Goal: Task Accomplishment & Management: Manage account settings

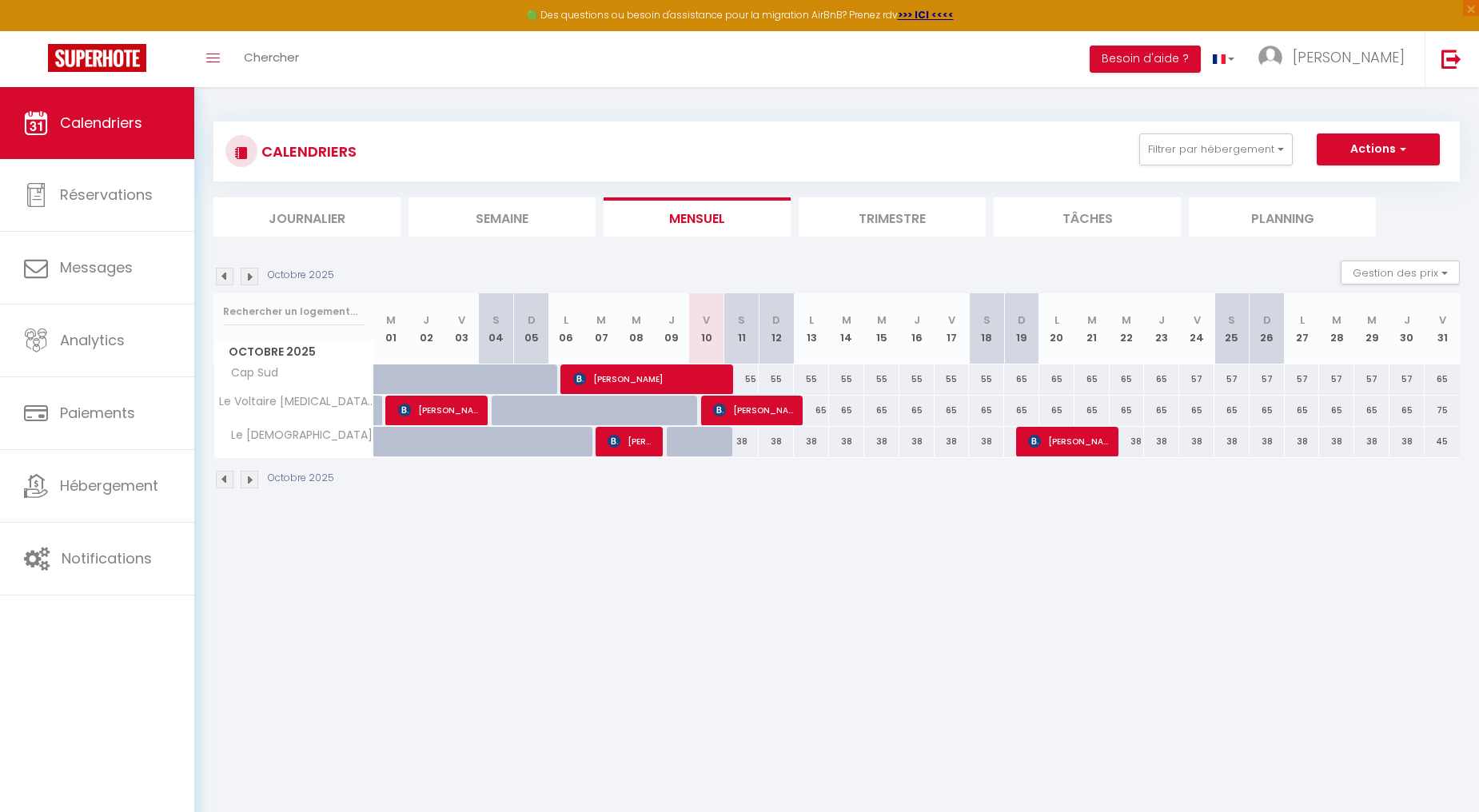
click at [985, 374] on div "55" at bounding box center [986, 379] width 35 height 29
type input "55"
type input "Sam 18 Octobre 2025"
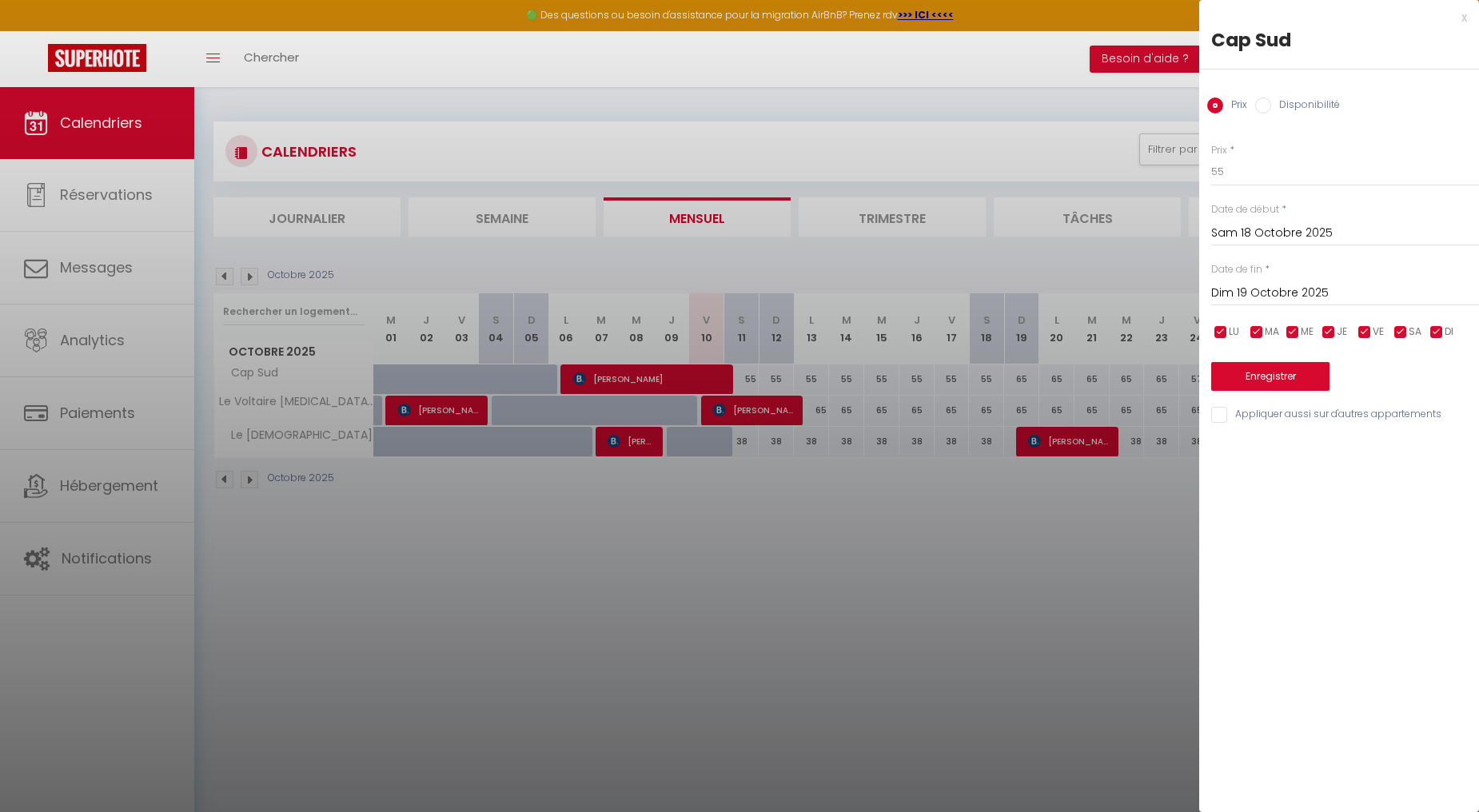
click at [1229, 299] on input "Dim 19 Octobre 2025" at bounding box center [1345, 293] width 268 height 21
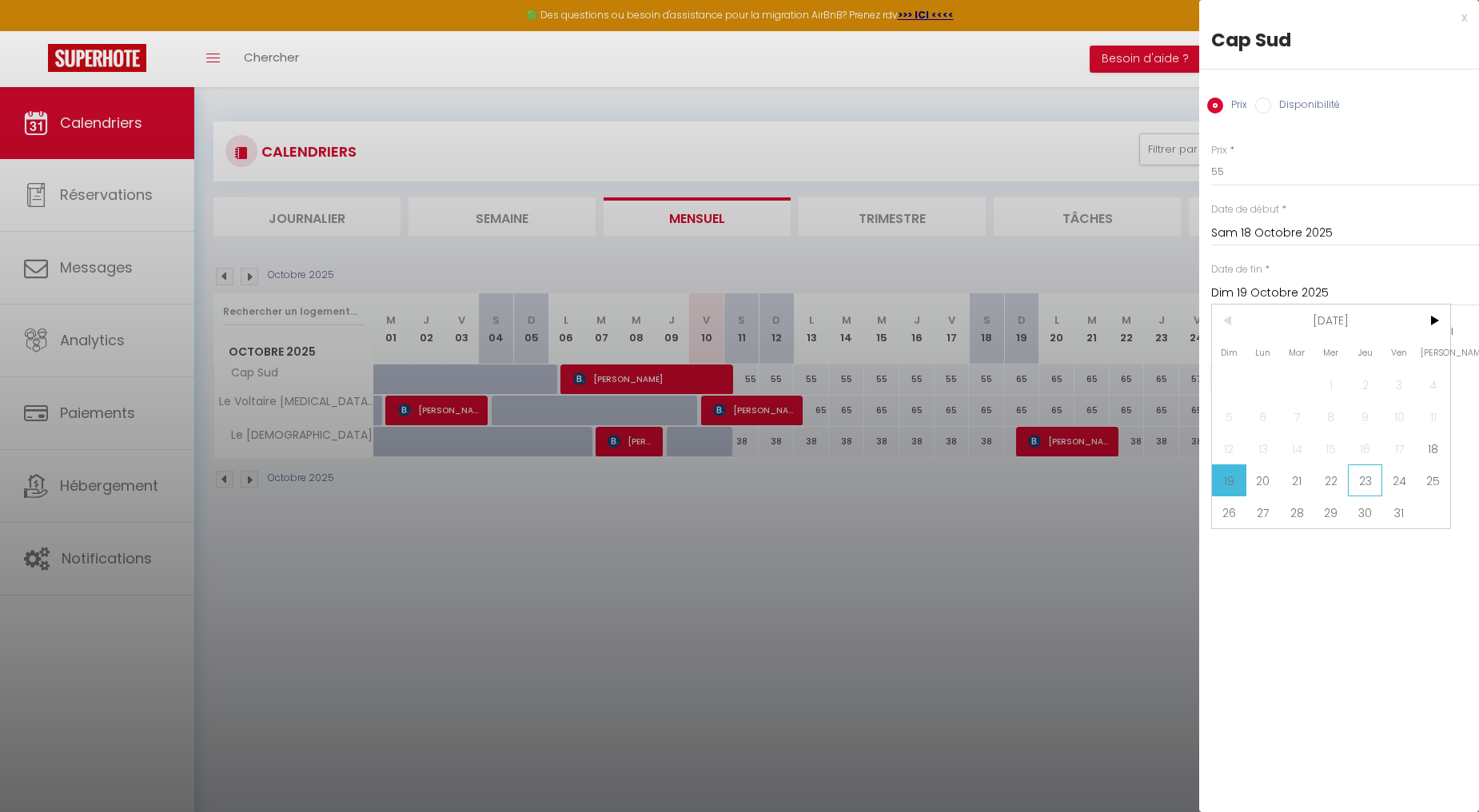
click at [1351, 477] on span "23" at bounding box center [1365, 481] width 34 height 32
type input "Jeu 23 Octobre 2025"
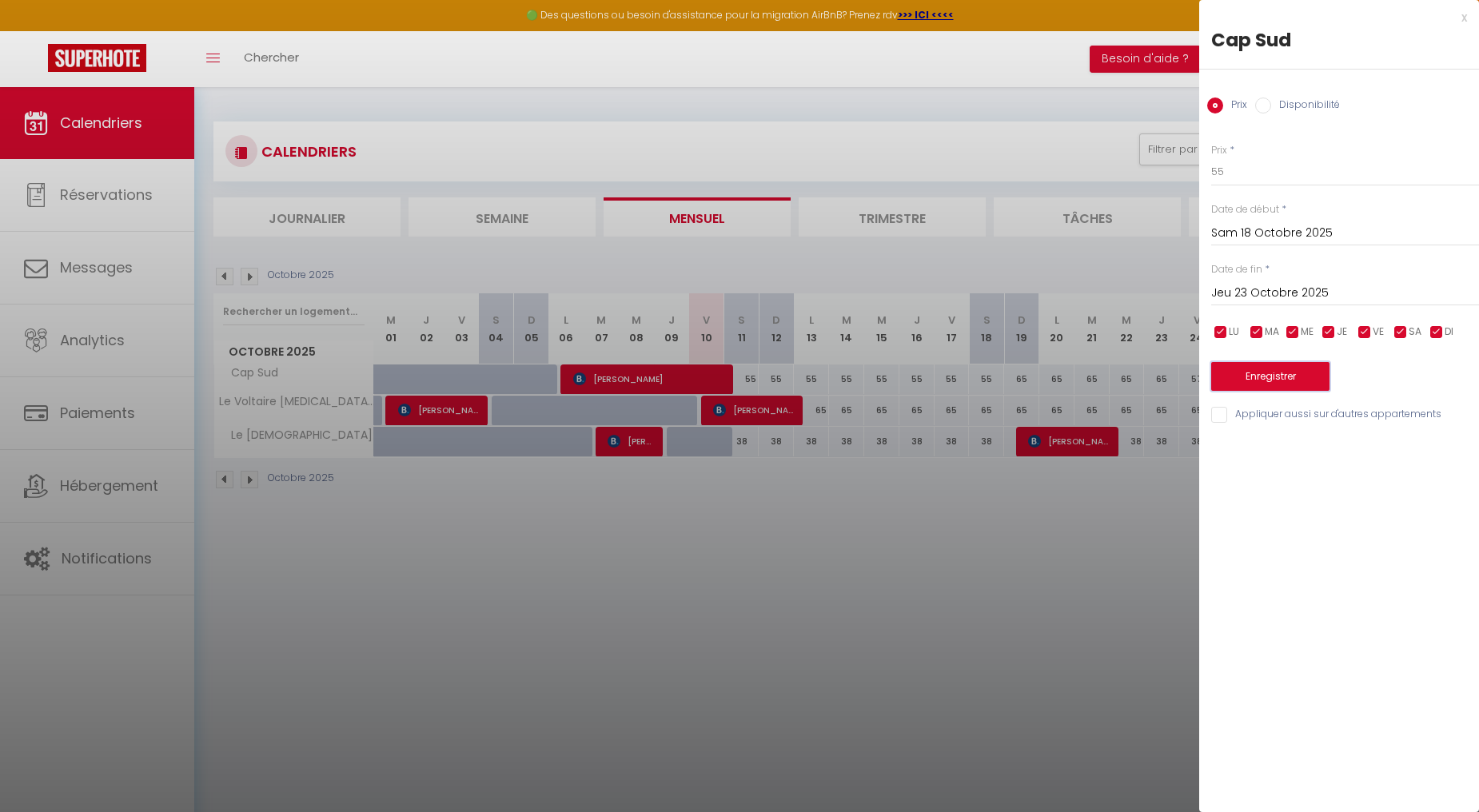
click at [1290, 368] on button "Enregistrer" at bounding box center [1270, 376] width 119 height 28
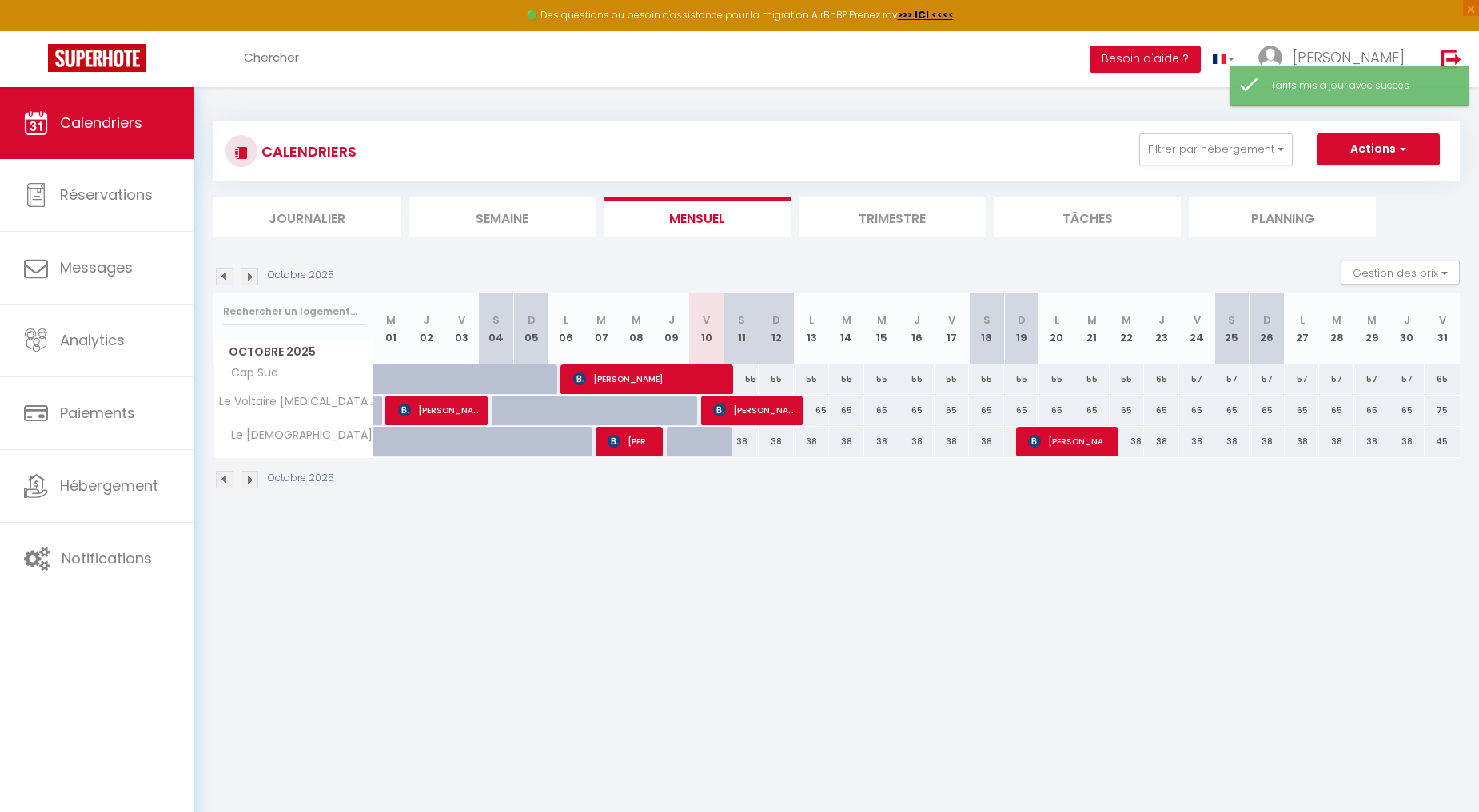
click at [826, 410] on div "65" at bounding box center [811, 410] width 35 height 29
type input "65"
type input "Lun 13 Octobre 2025"
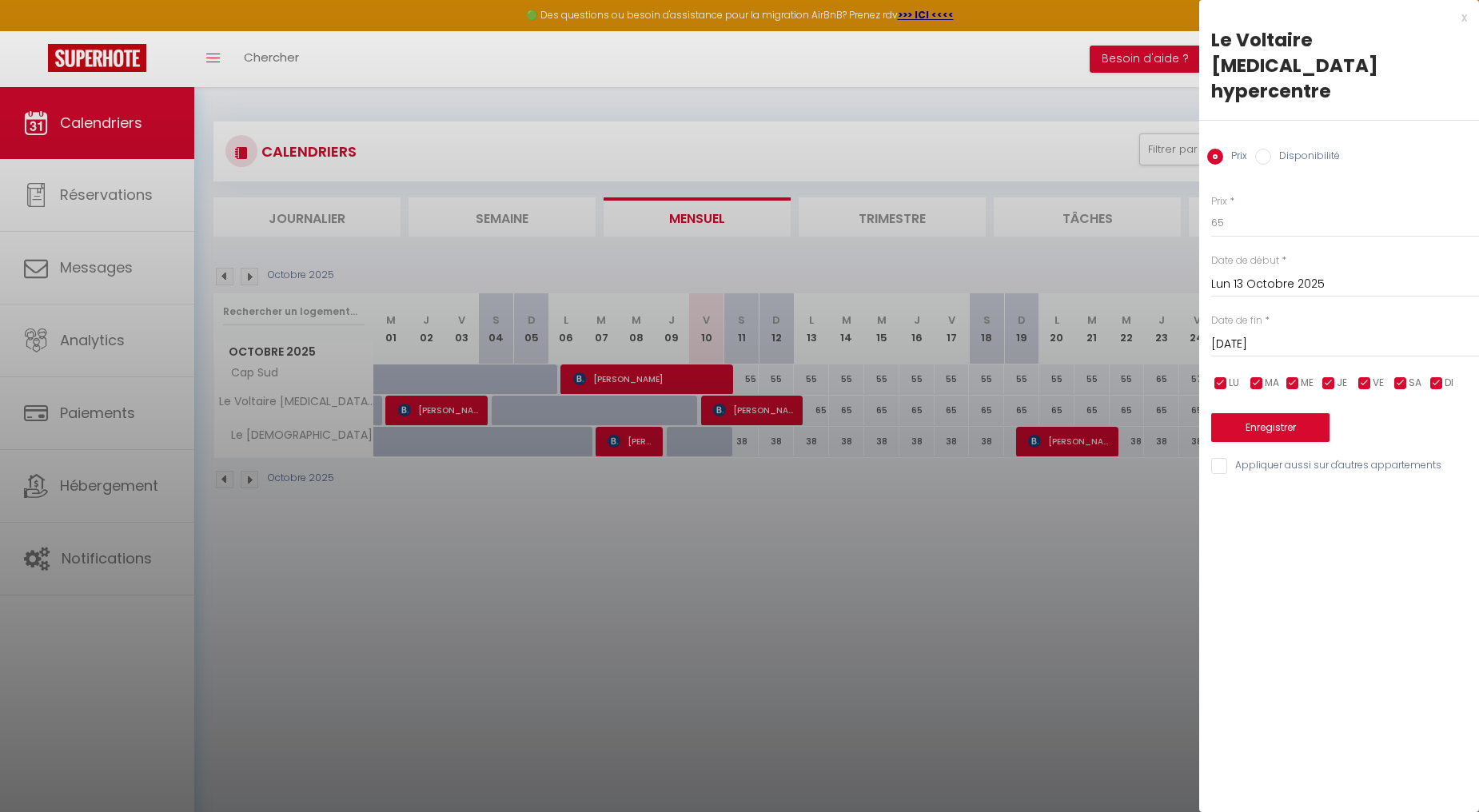
click at [1244, 334] on input "[DATE]" at bounding box center [1345, 345] width 268 height 21
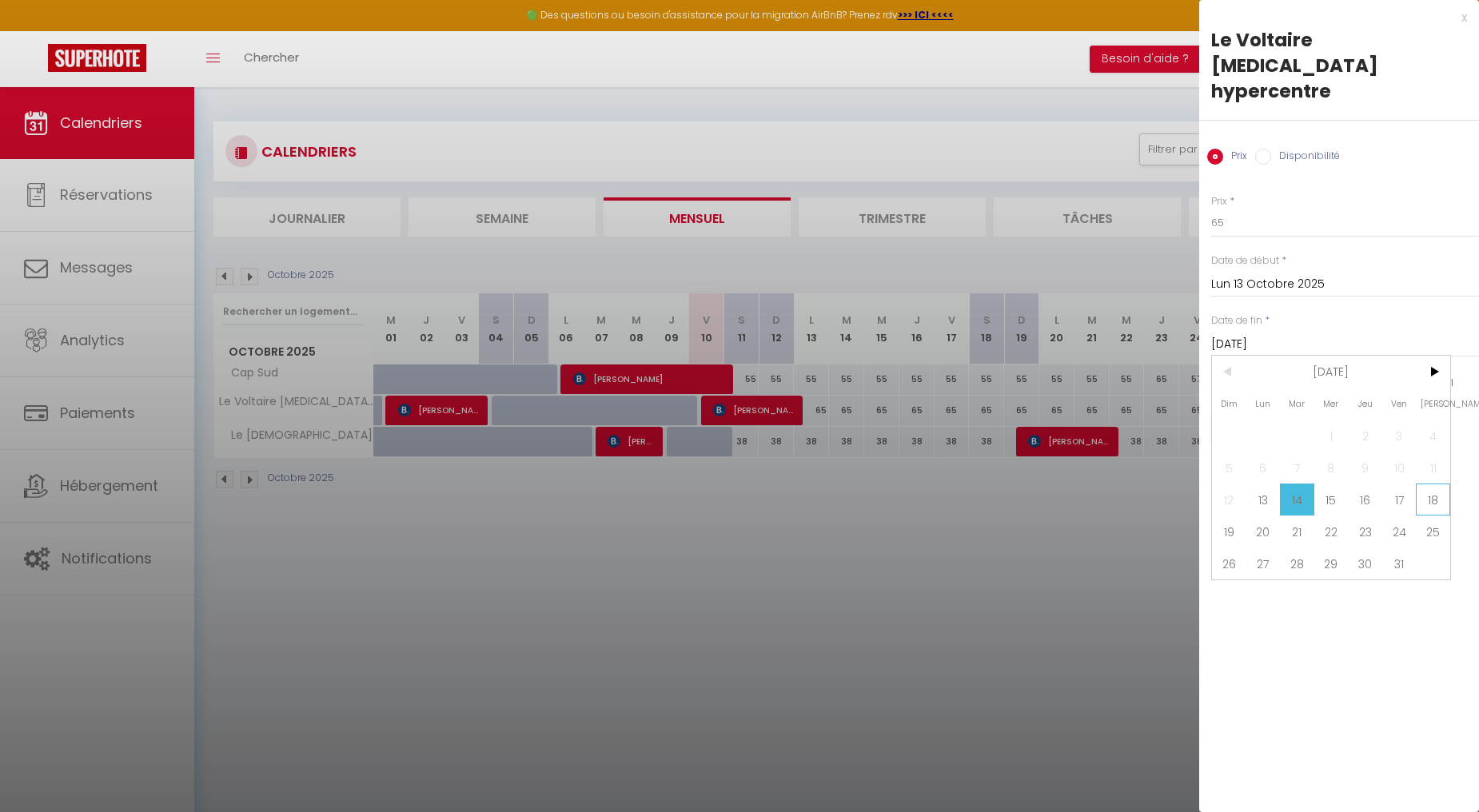
click at [1424, 483] on span "18" at bounding box center [1432, 500] width 34 height 32
type input "Sam 18 Octobre 2025"
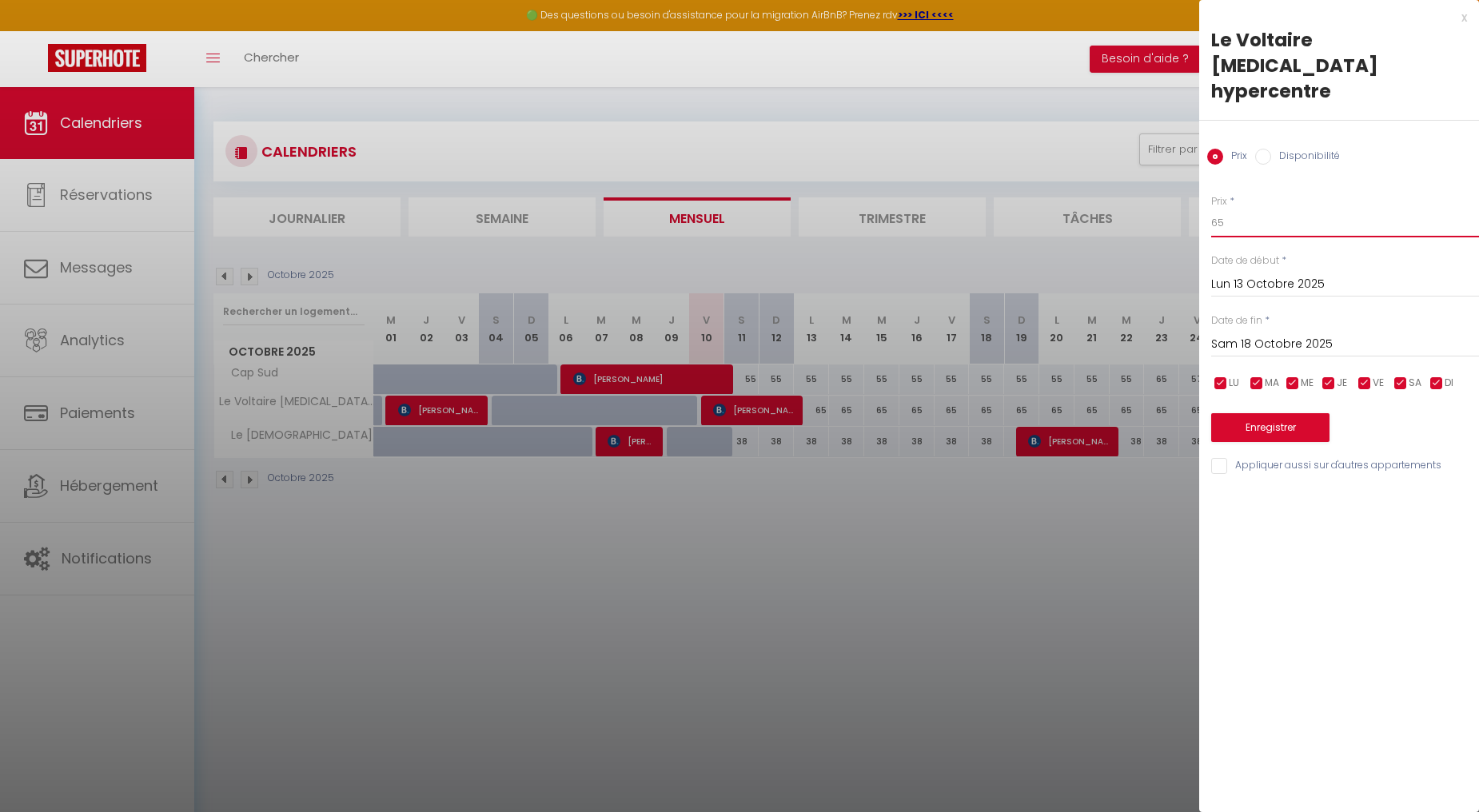
click at [1266, 209] on input "65" at bounding box center [1345, 223] width 268 height 28
type input "63"
click at [1227, 413] on button "Enregistrer" at bounding box center [1270, 427] width 119 height 28
